Goal: Task Accomplishment & Management: Manage account settings

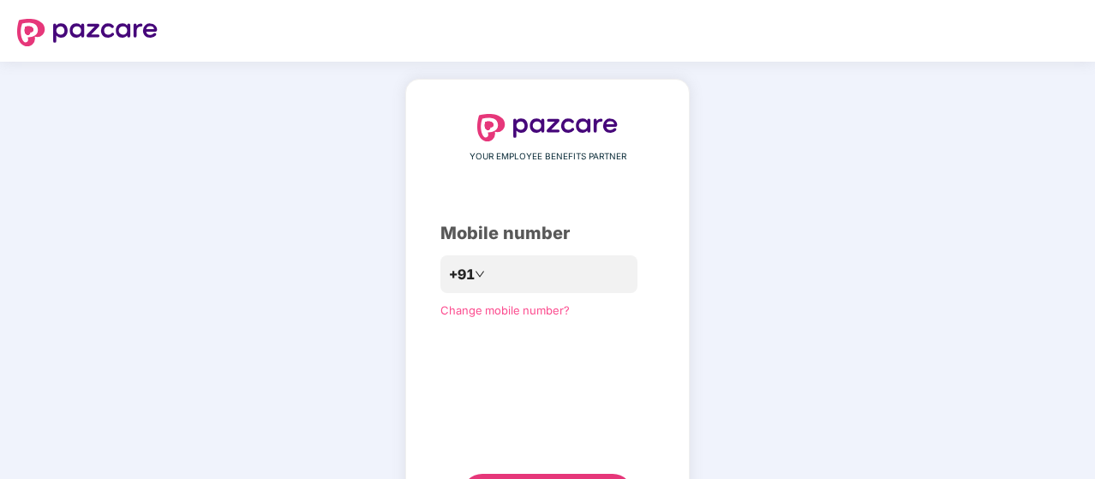
click at [449, 232] on div "Mobile number" at bounding box center [548, 233] width 214 height 27
click at [593, 264] on input "number" at bounding box center [559, 274] width 141 height 27
type input "**********"
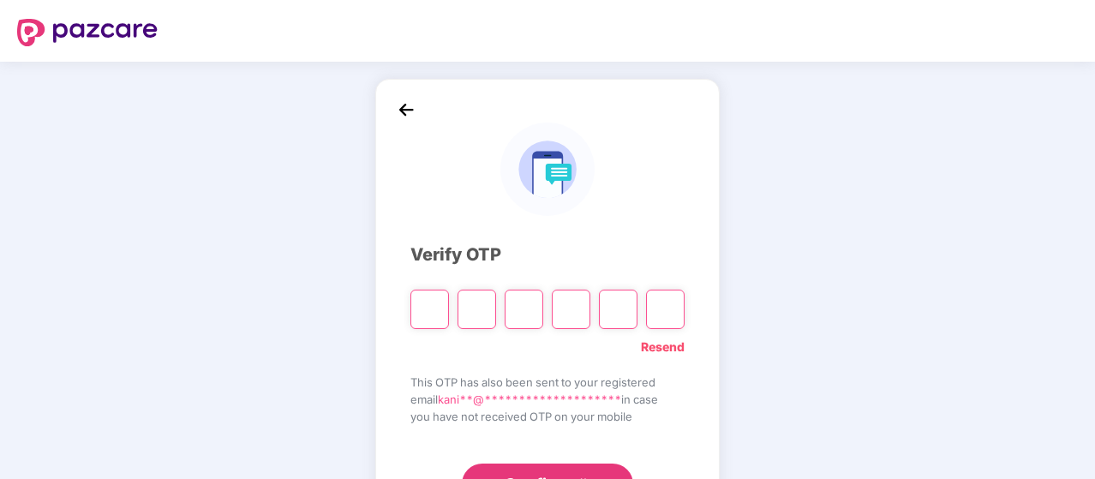
type input "*"
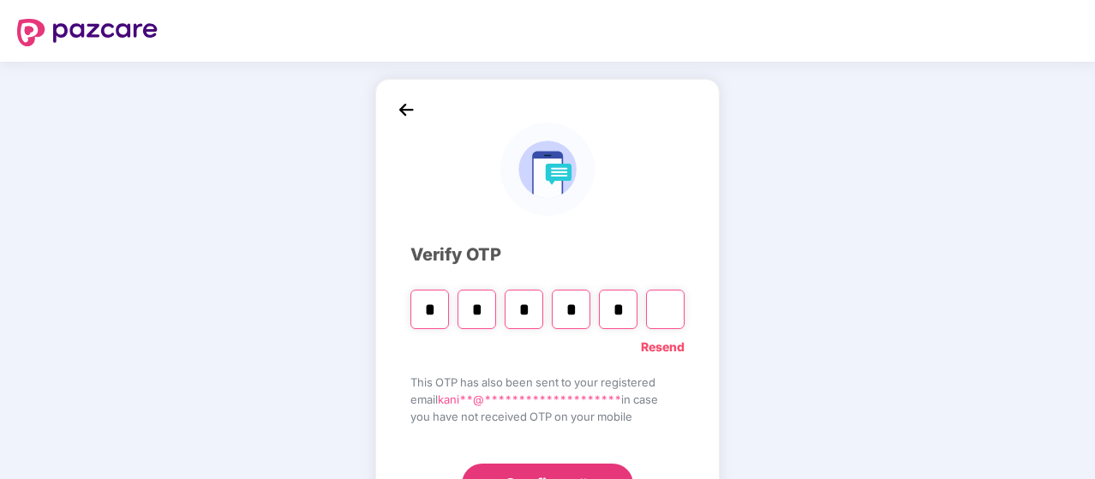
type input "*"
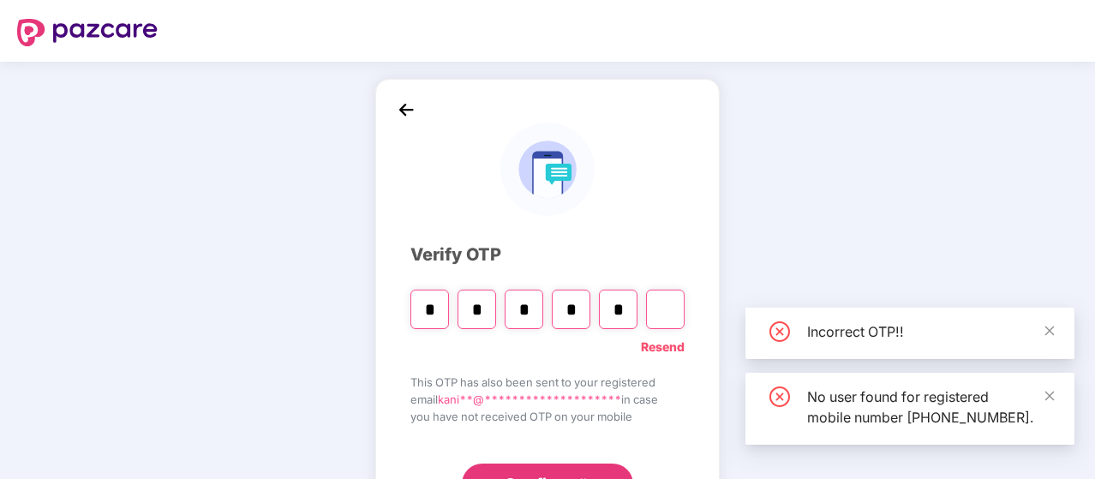
click at [667, 304] on input "Digit 6" at bounding box center [665, 309] width 39 height 39
type input "*"
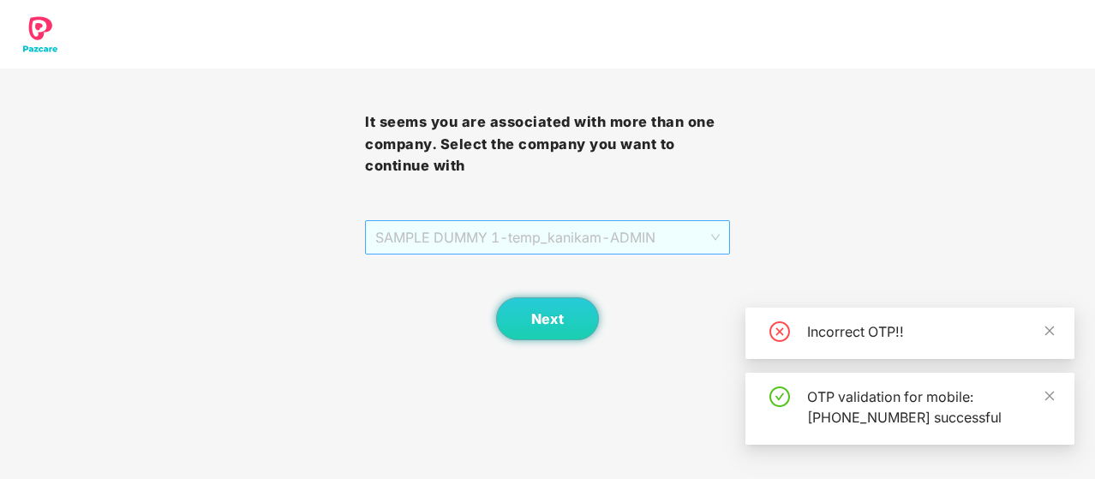
click at [655, 230] on span "SAMPLE DUMMY 1 - temp_kanikam - ADMIN" at bounding box center [547, 237] width 345 height 33
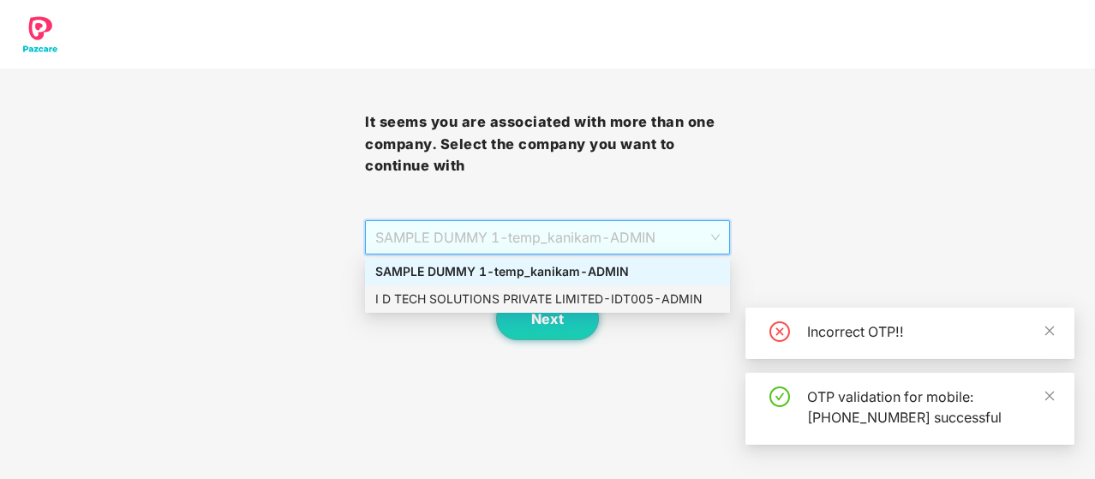
click at [631, 305] on div "I D TECH SOLUTIONS PRIVATE LIMITED - IDT005 - ADMIN" at bounding box center [547, 299] width 345 height 19
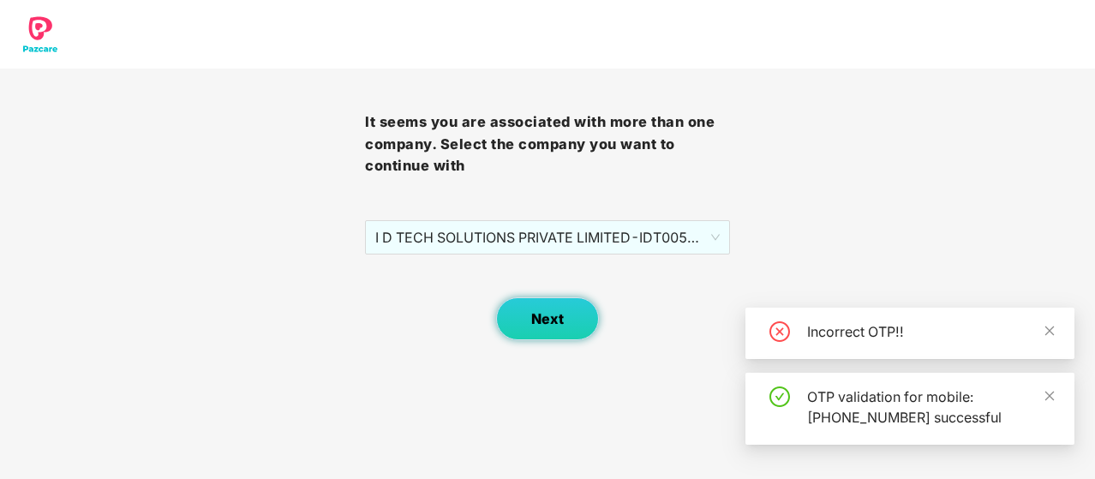
click at [559, 319] on span "Next" at bounding box center [547, 319] width 33 height 16
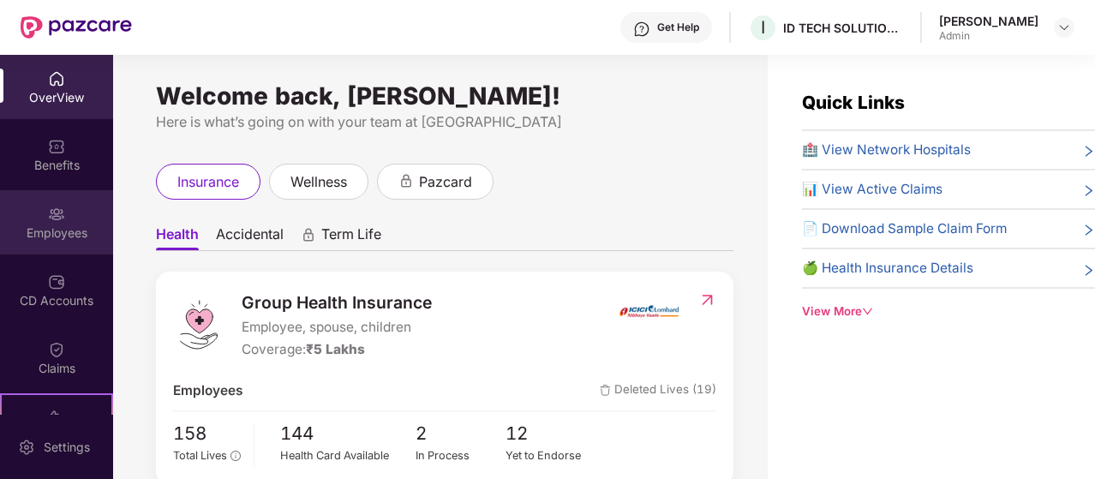
click at [59, 229] on div "Employees" at bounding box center [56, 233] width 113 height 17
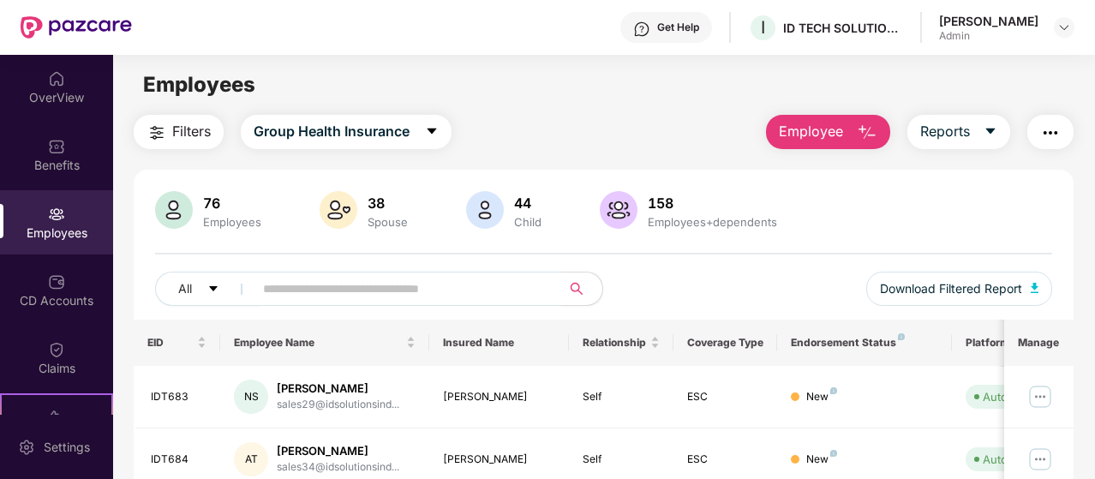
click at [387, 297] on input "text" at bounding box center [400, 289] width 275 height 26
type input "******"
click at [353, 392] on div "[PERSON_NAME]" at bounding box center [337, 389] width 121 height 16
click at [1041, 404] on img at bounding box center [1040, 396] width 27 height 27
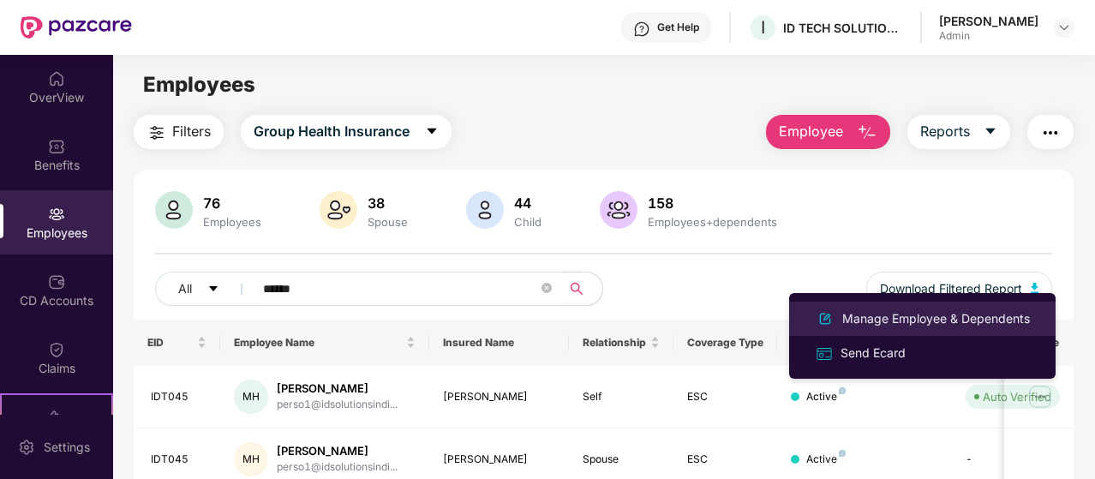
click at [933, 318] on div "Manage Employee & Dependents" at bounding box center [936, 318] width 195 height 19
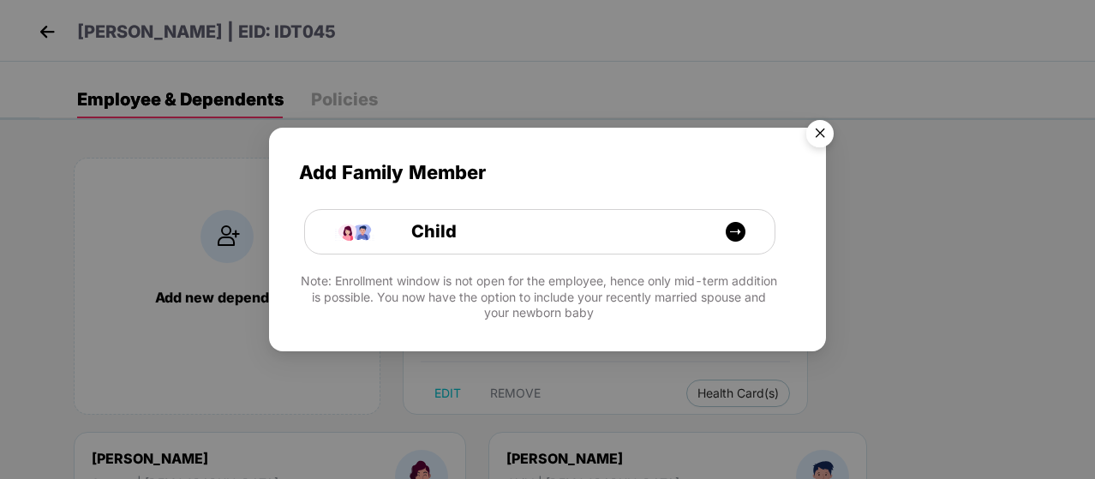
click at [831, 125] on img "Close" at bounding box center [820, 136] width 48 height 48
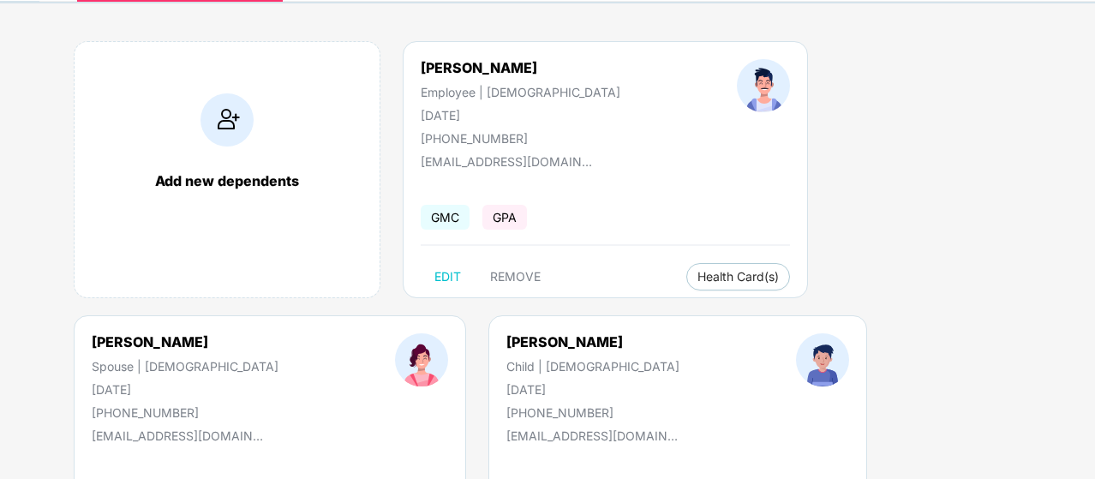
scroll to position [117, 0]
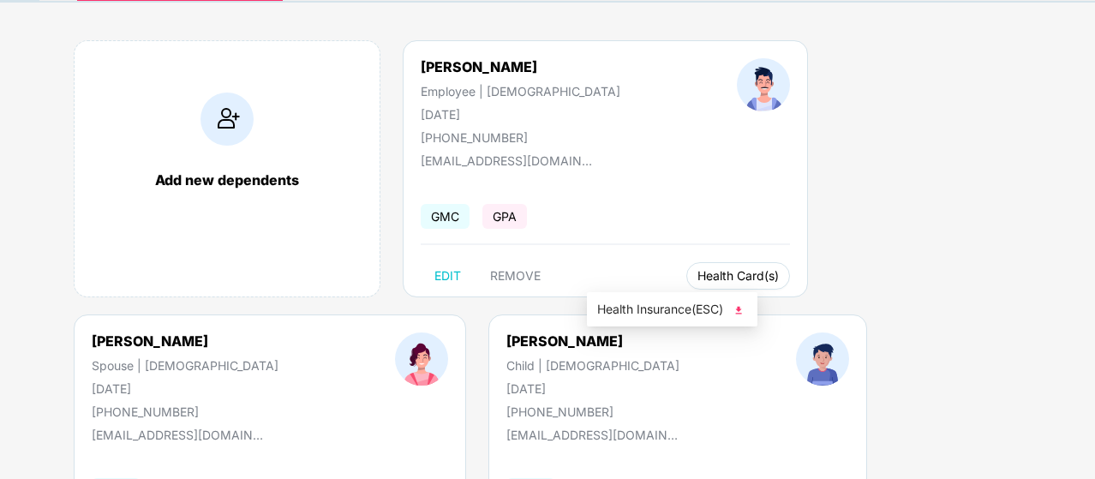
click at [698, 279] on span "Health Card(s)" at bounding box center [738, 276] width 81 height 9
click at [745, 311] on img at bounding box center [738, 310] width 17 height 17
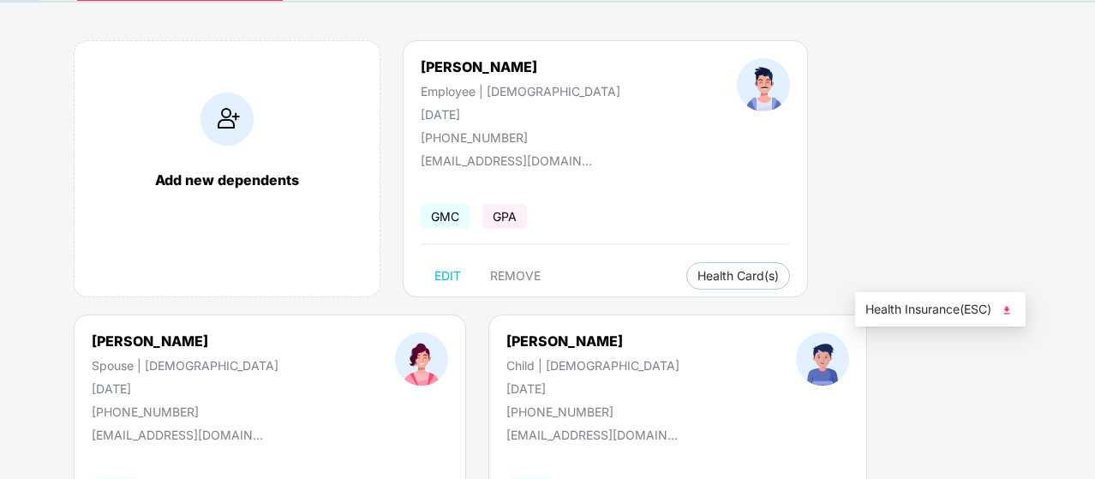
click at [1008, 305] on img at bounding box center [1007, 310] width 17 height 17
